Goal: Information Seeking & Learning: Learn about a topic

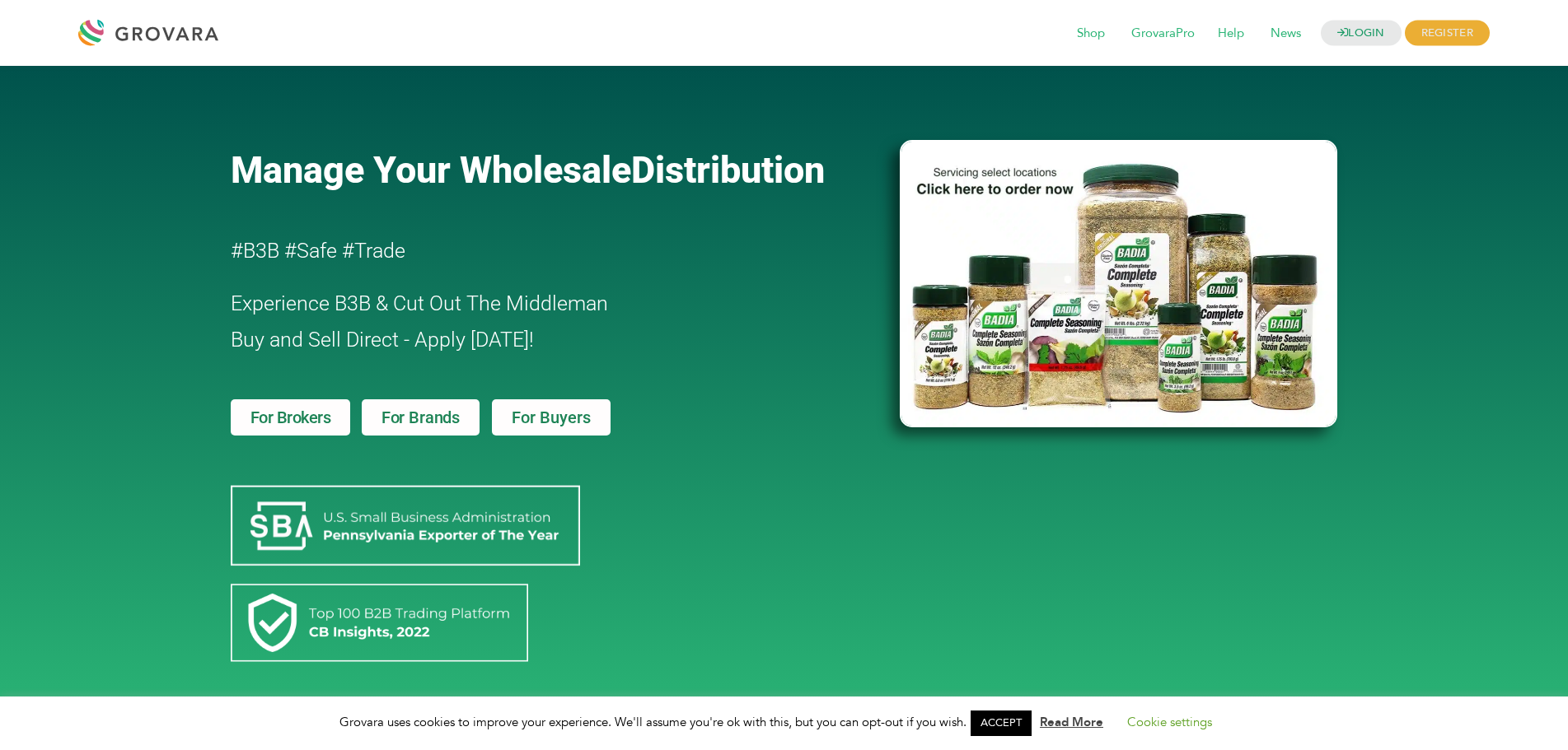
click at [570, 420] on span "For Buyers" at bounding box center [551, 417] width 79 height 17
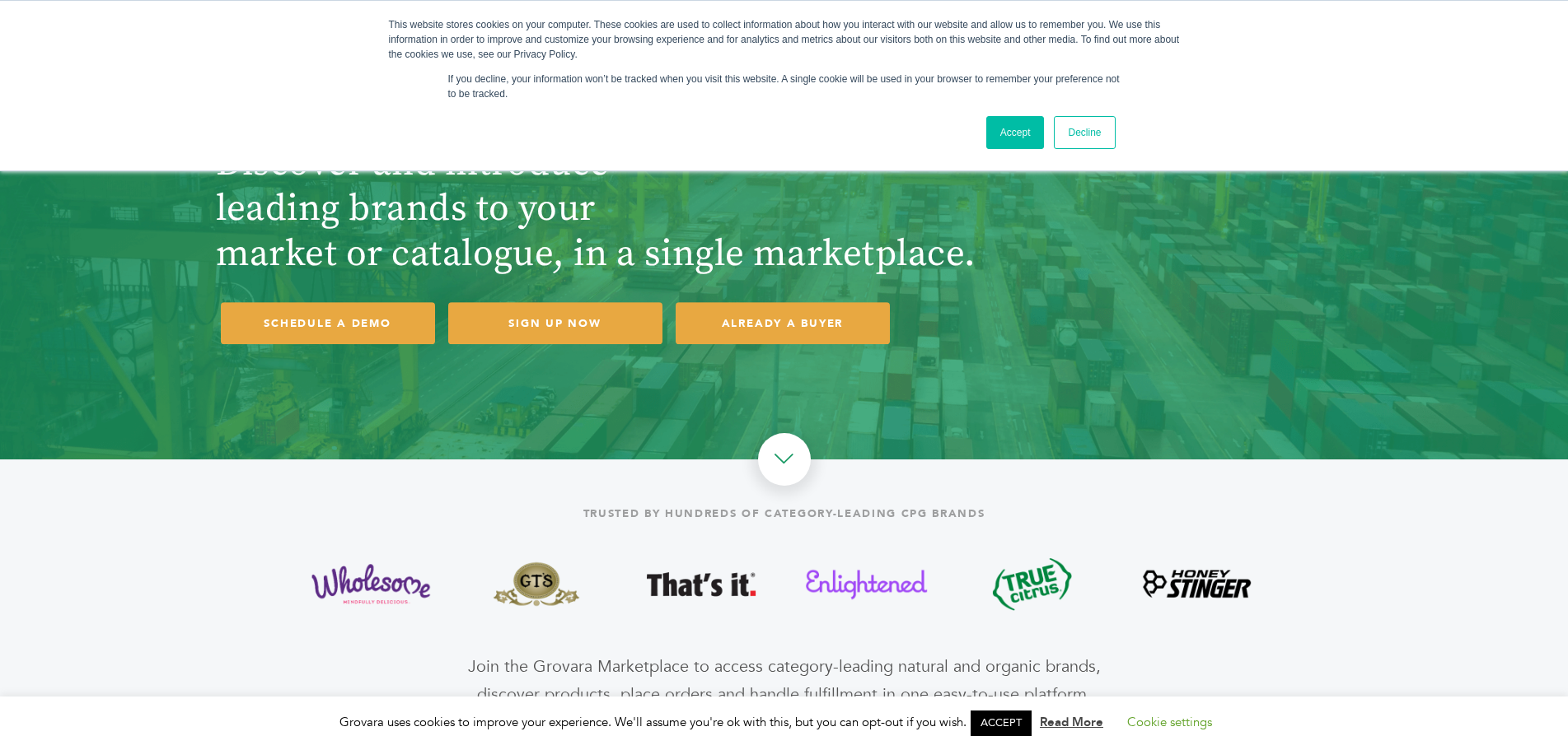
scroll to position [82, 0]
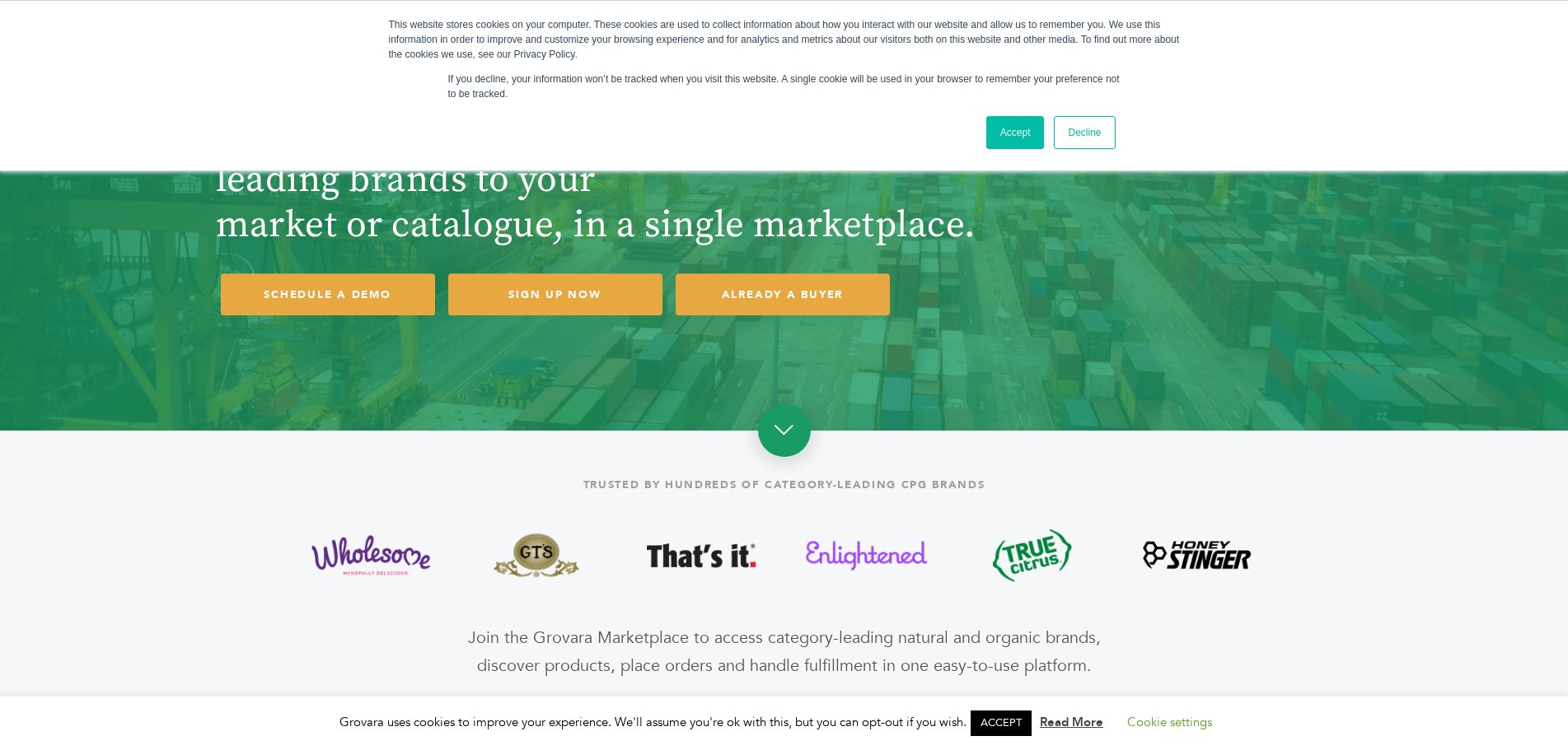
click at [786, 439] on link at bounding box center [784, 431] width 53 height 53
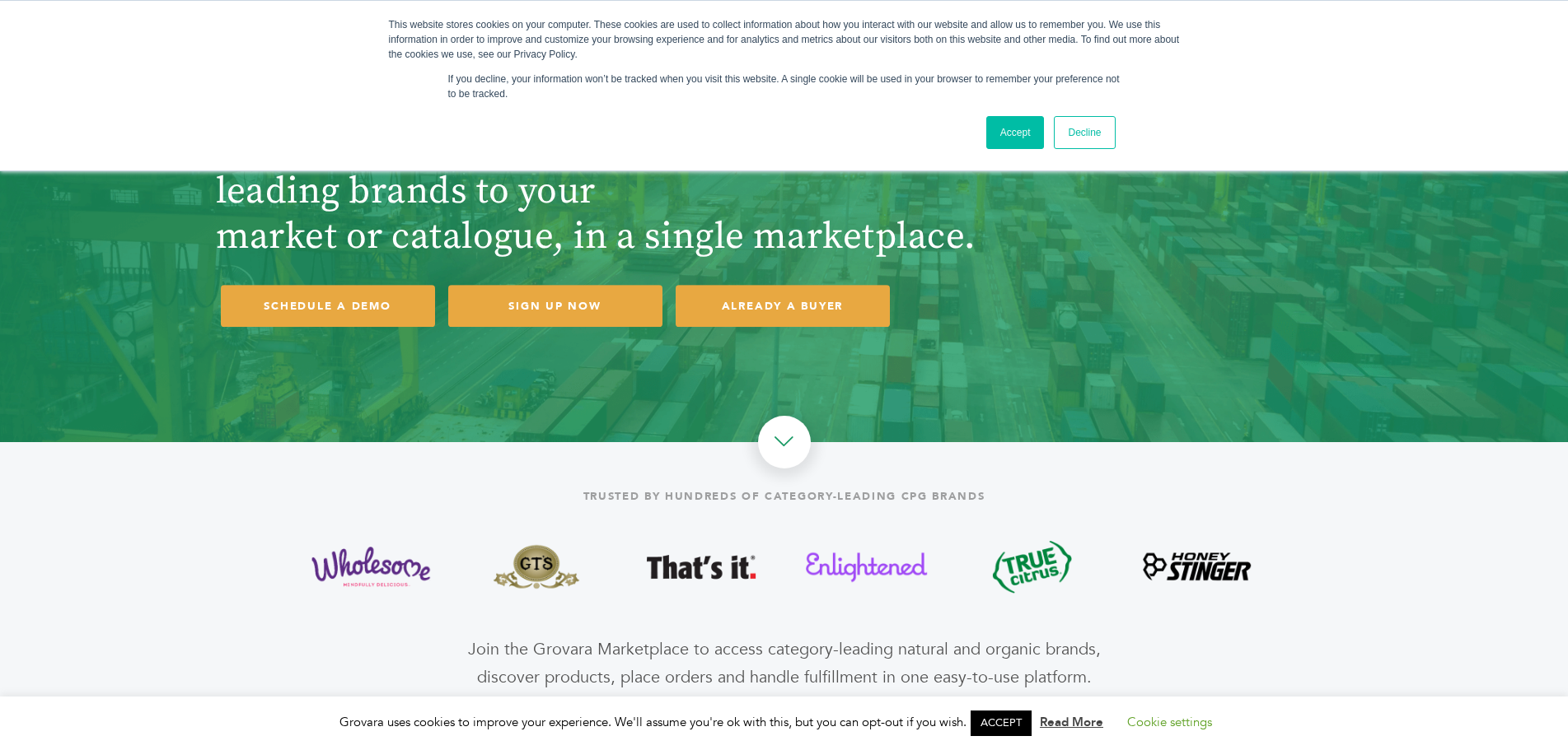
scroll to position [0, 0]
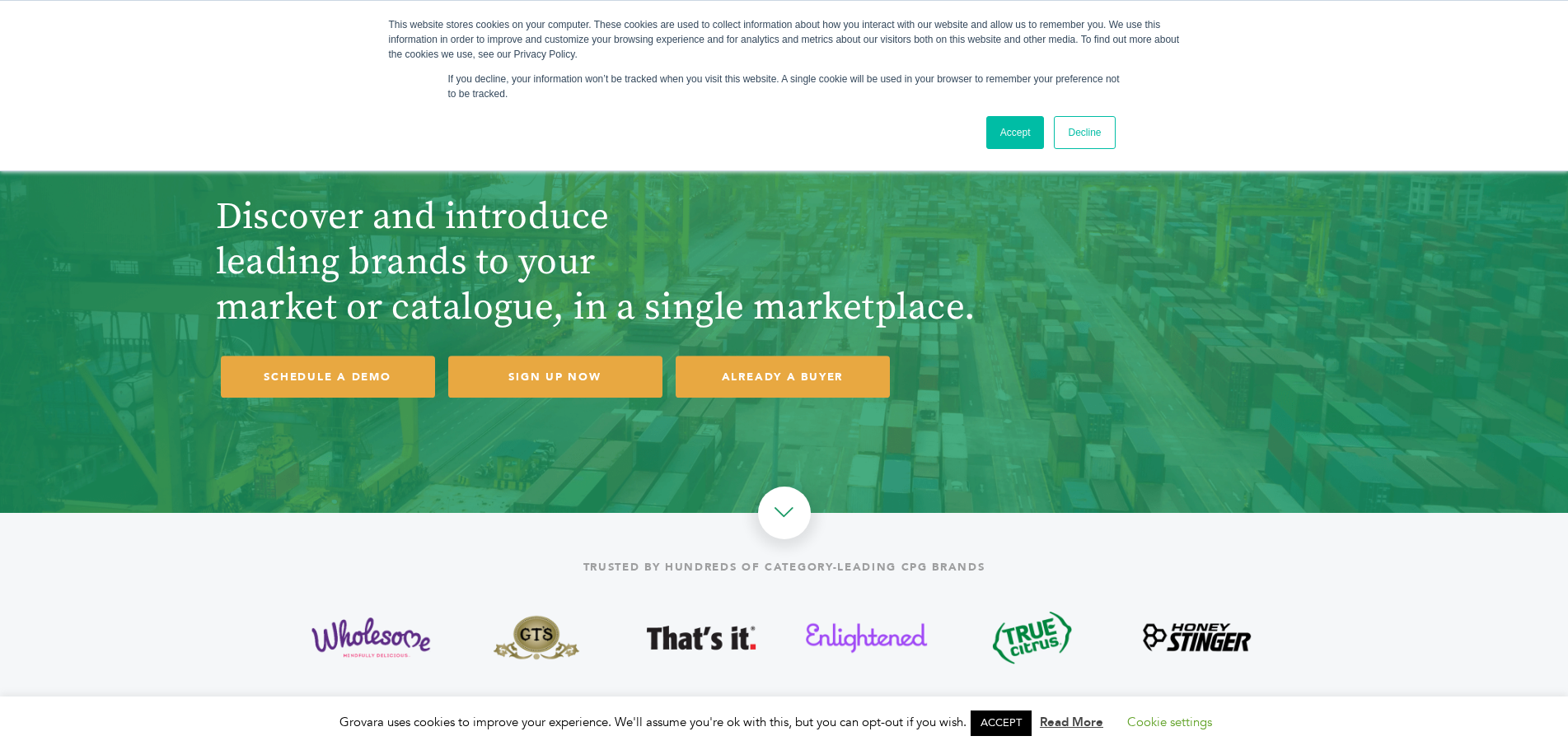
drag, startPoint x: 1109, startPoint y: 151, endPoint x: 1108, endPoint y: 143, distance: 8.1
click at [1108, 147] on div "Accept Decline" at bounding box center [1051, 132] width 139 height 43
click at [1107, 130] on link "Decline" at bounding box center [1085, 133] width 61 height 33
